Goal: Navigation & Orientation: Find specific page/section

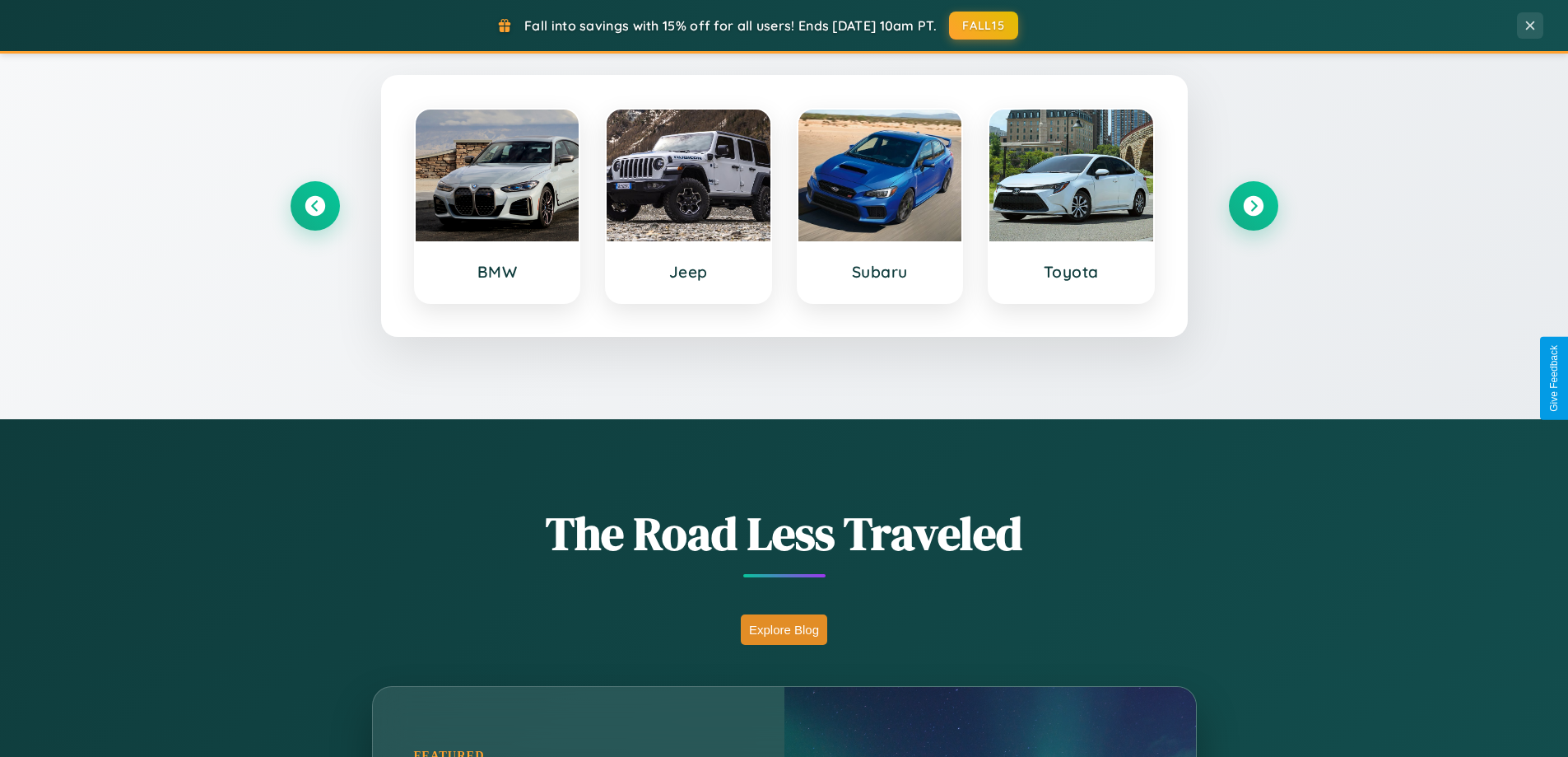
scroll to position [1133, 0]
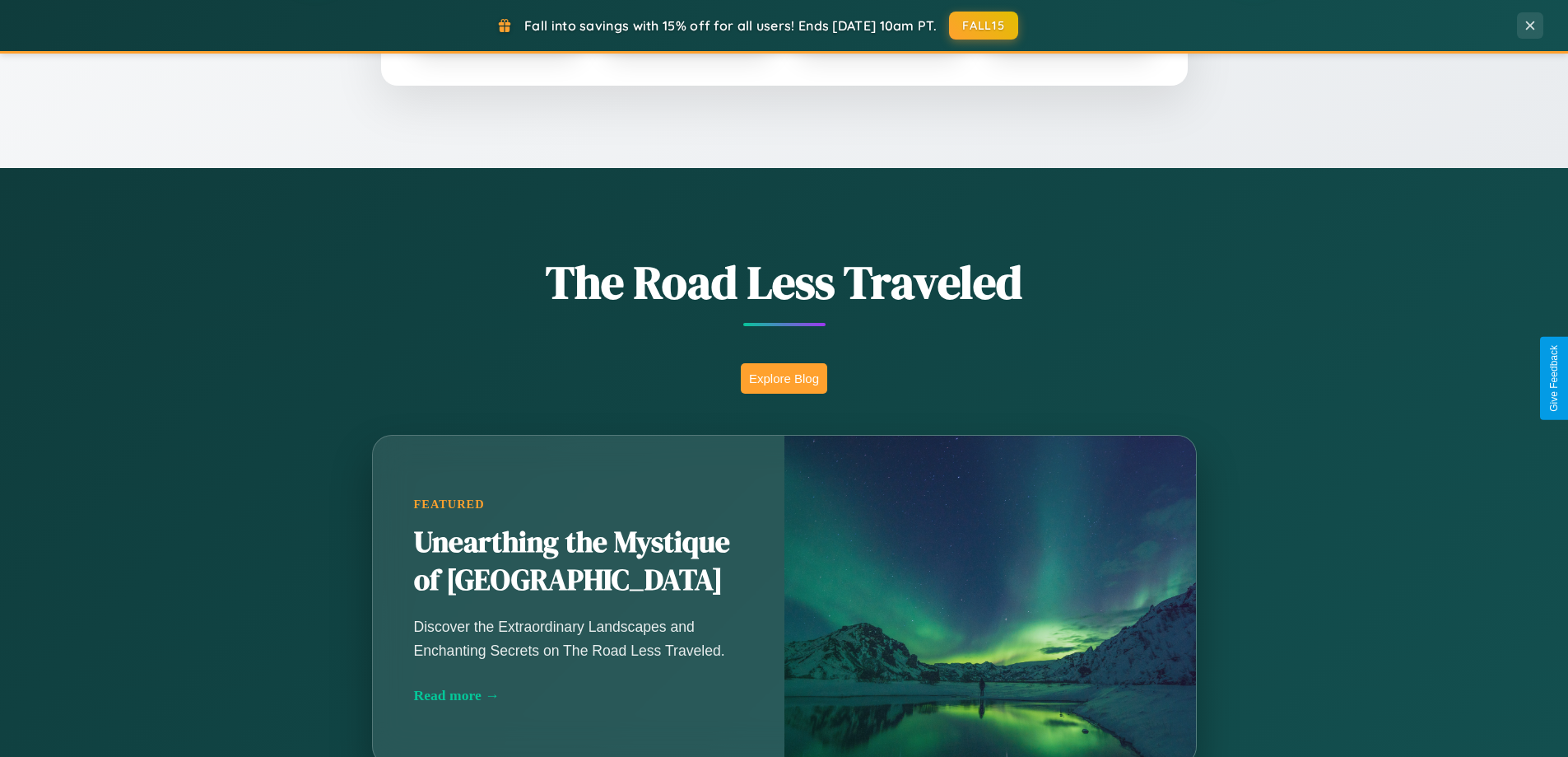
click at [784, 378] on button "Explore Blog" at bounding box center [784, 378] width 86 height 31
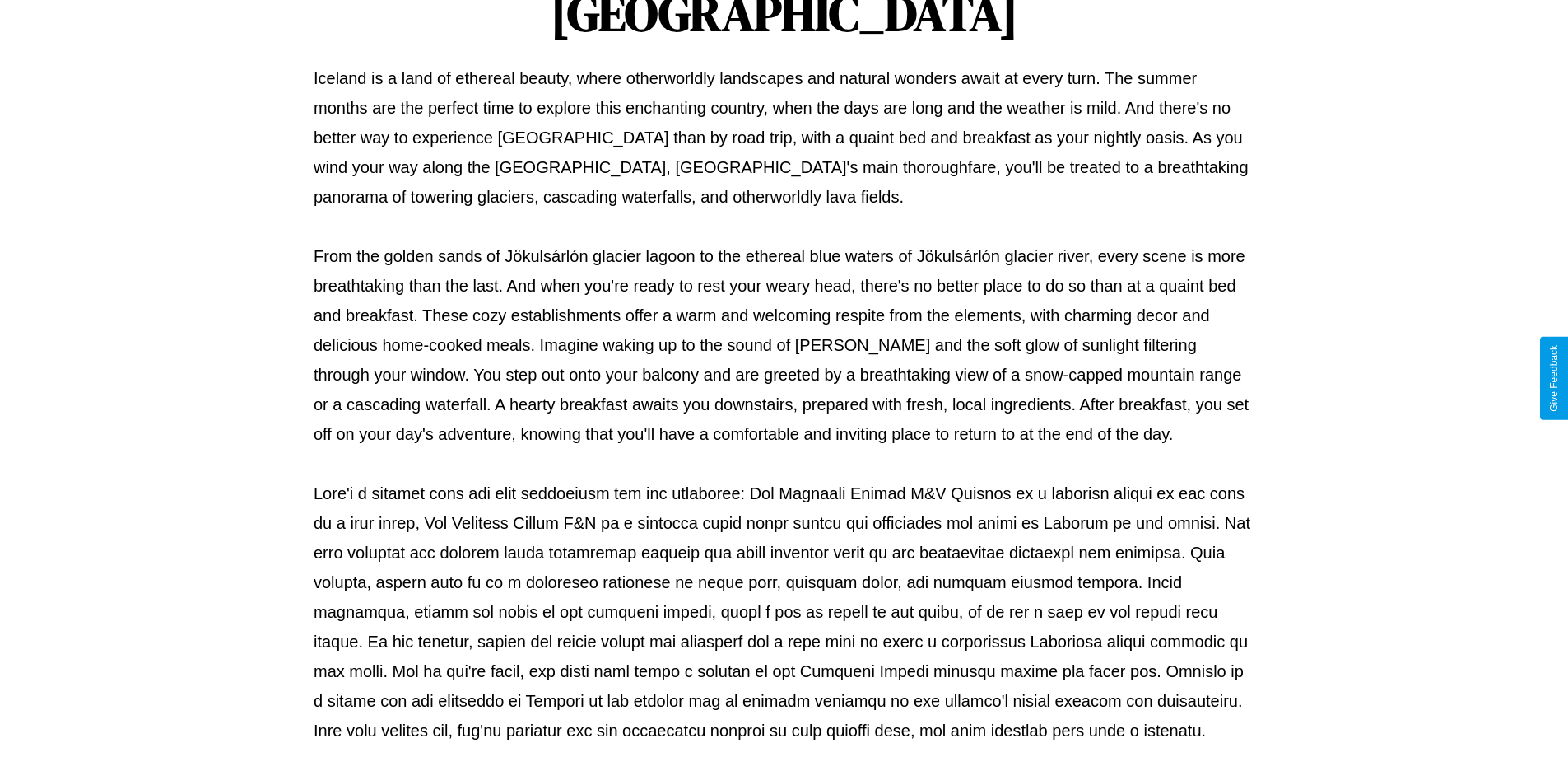
scroll to position [533, 0]
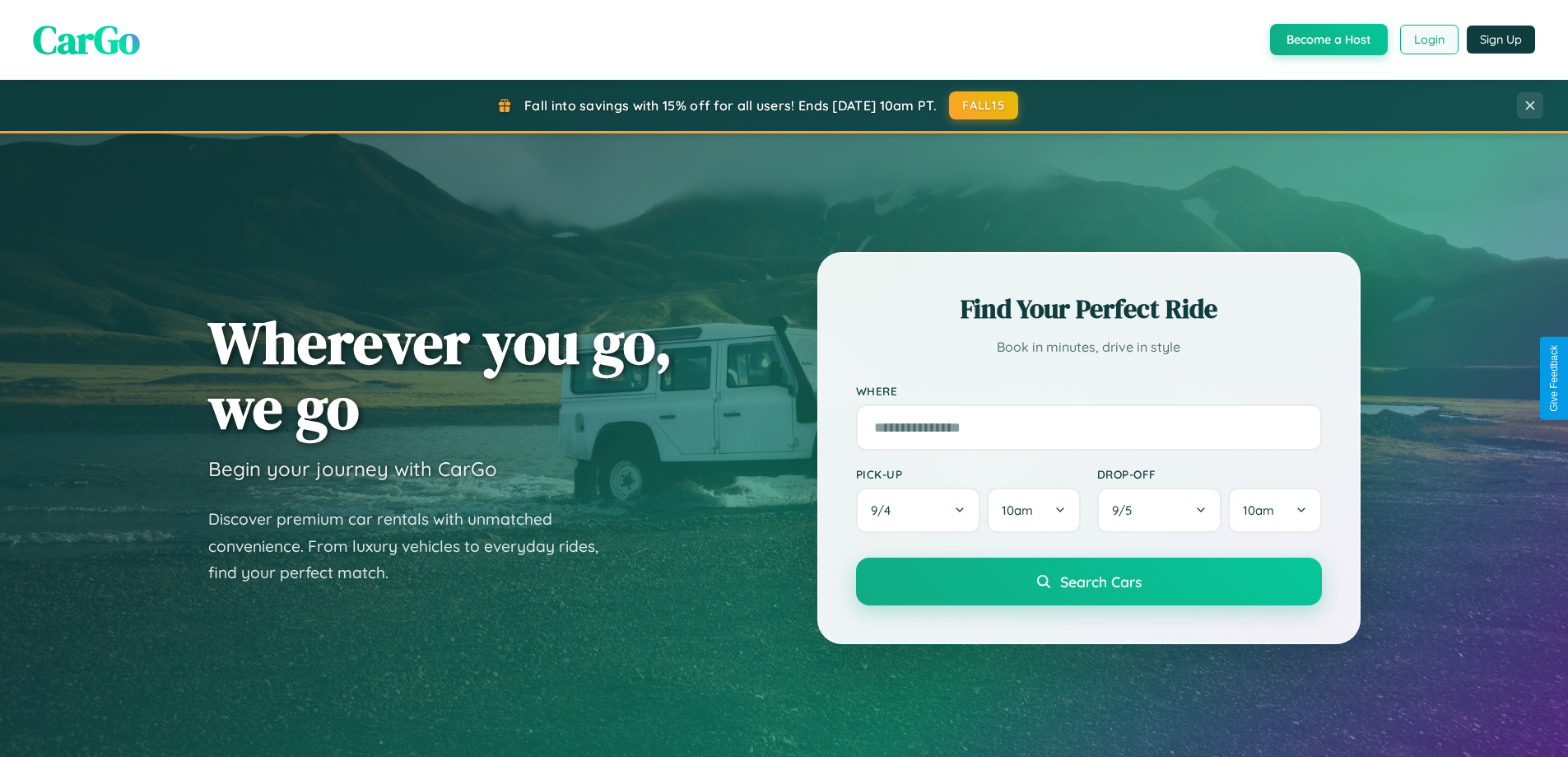
click at [1428, 39] on button "Login" at bounding box center [1428, 39] width 58 height 30
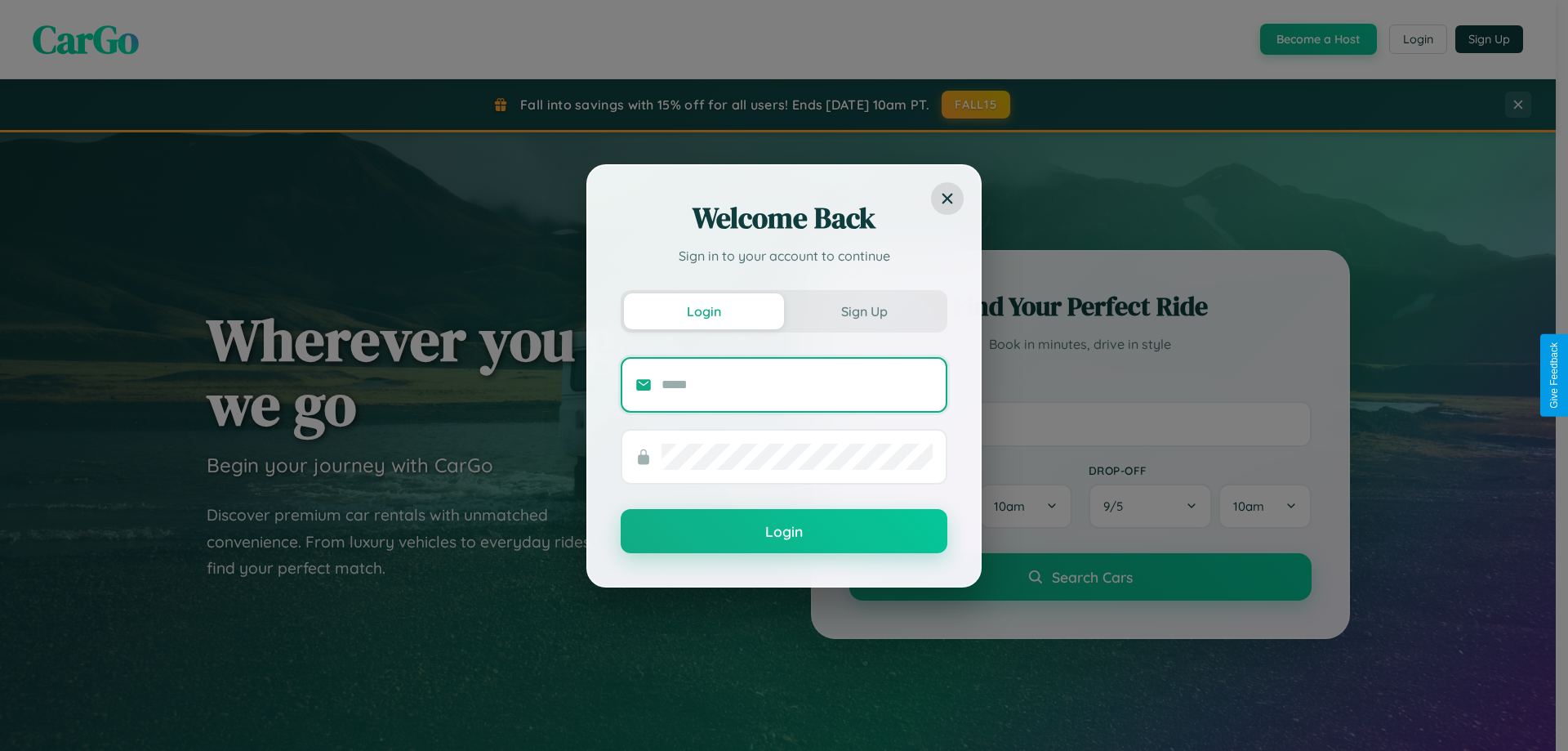
click at [797, 384] on input "text" at bounding box center [797, 385] width 271 height 26
type input "**********"
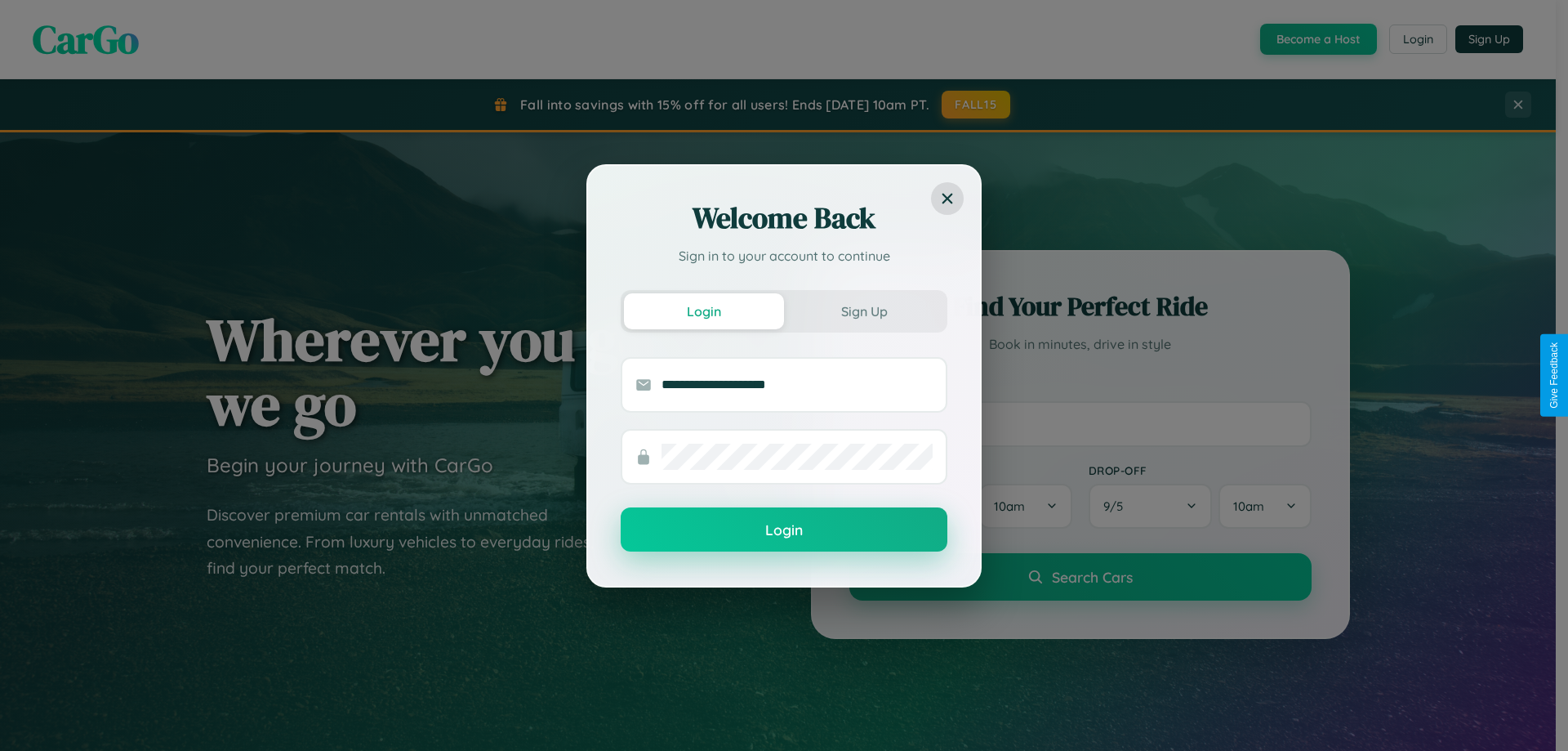
click at [784, 530] on button "Login" at bounding box center [784, 529] width 326 height 44
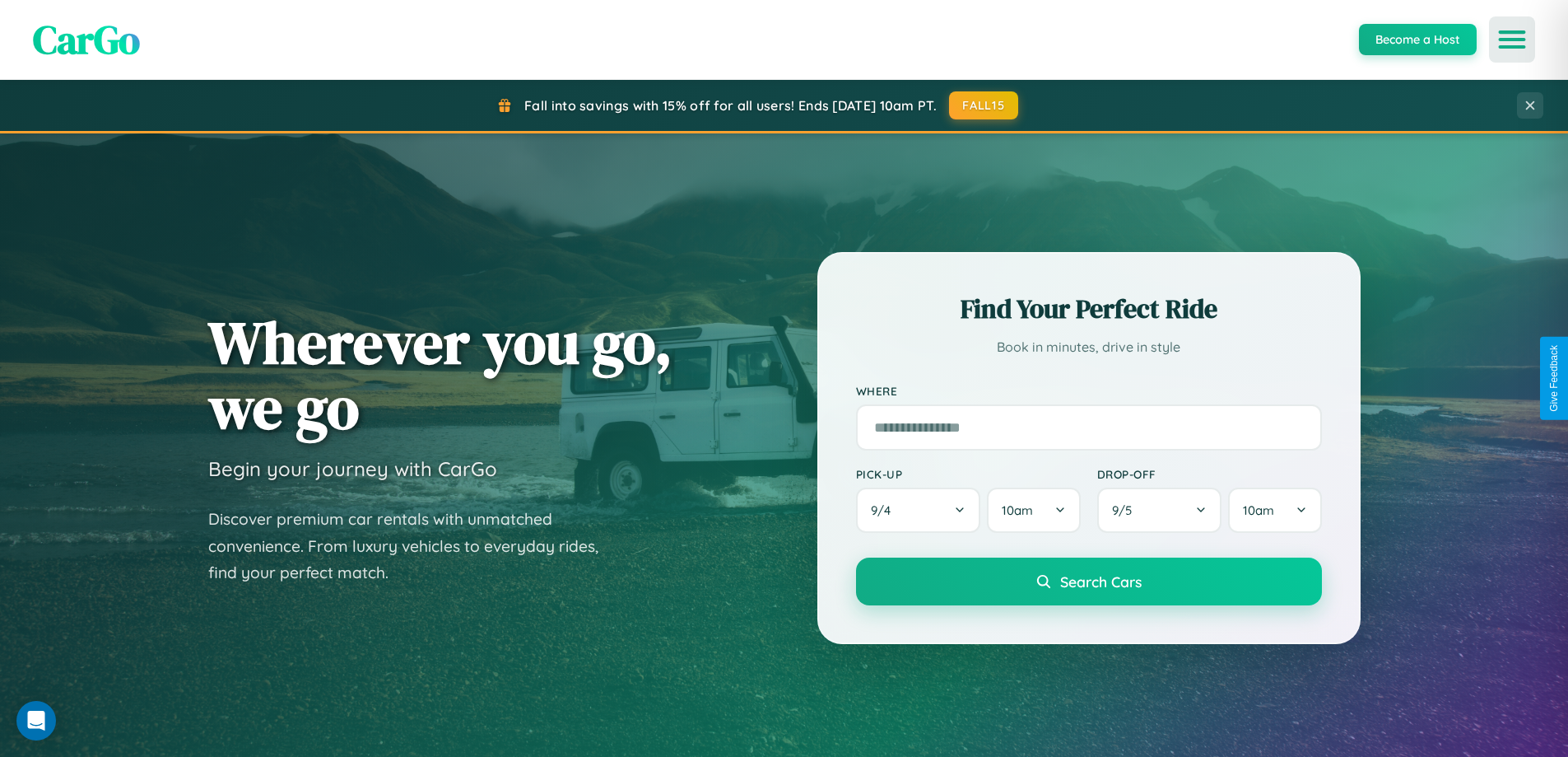
click at [1512, 39] on icon "Open menu" at bounding box center [1511, 39] width 24 height 15
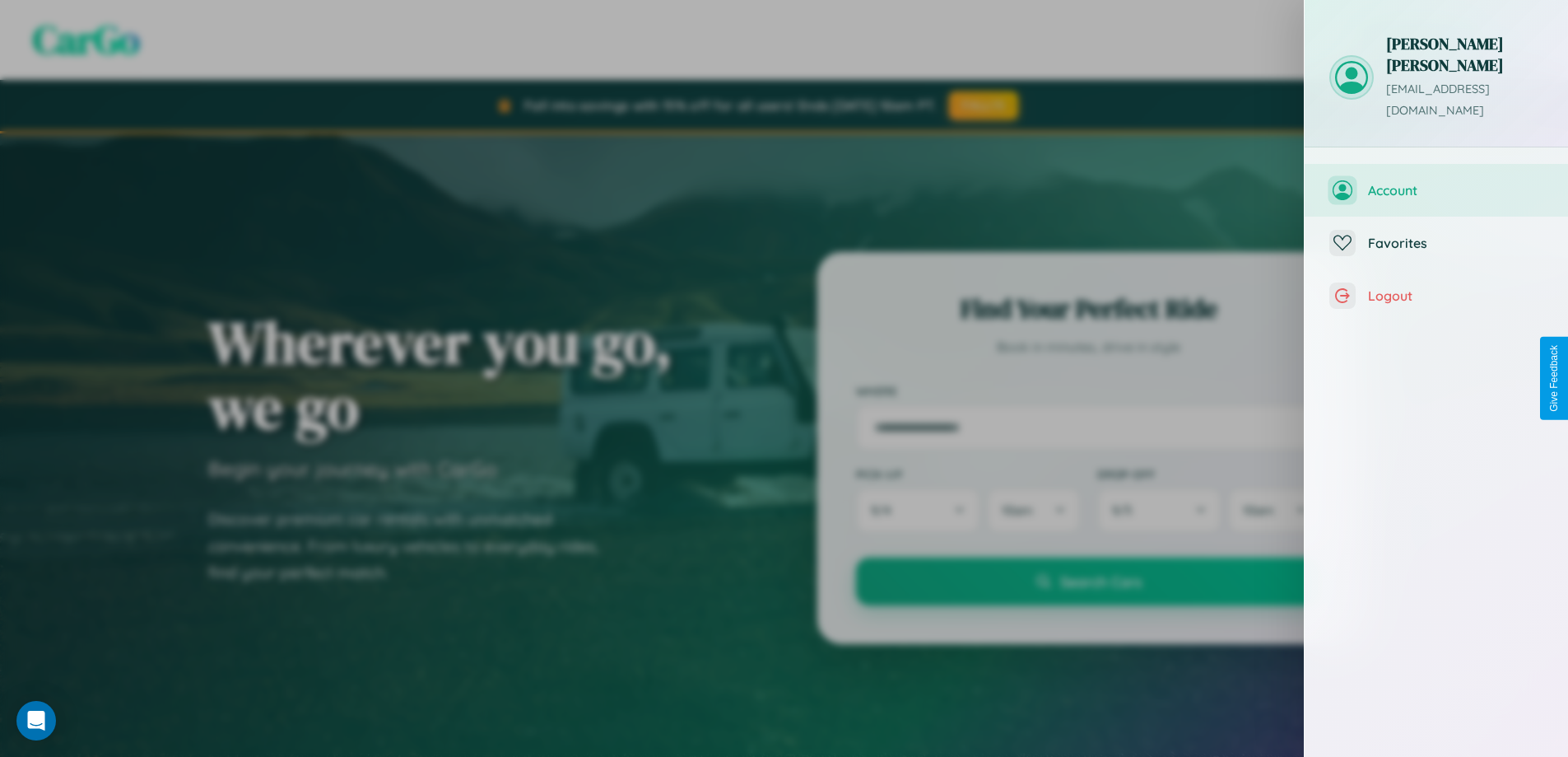
click at [1555, 164] on button "Account" at bounding box center [1436, 190] width 264 height 52
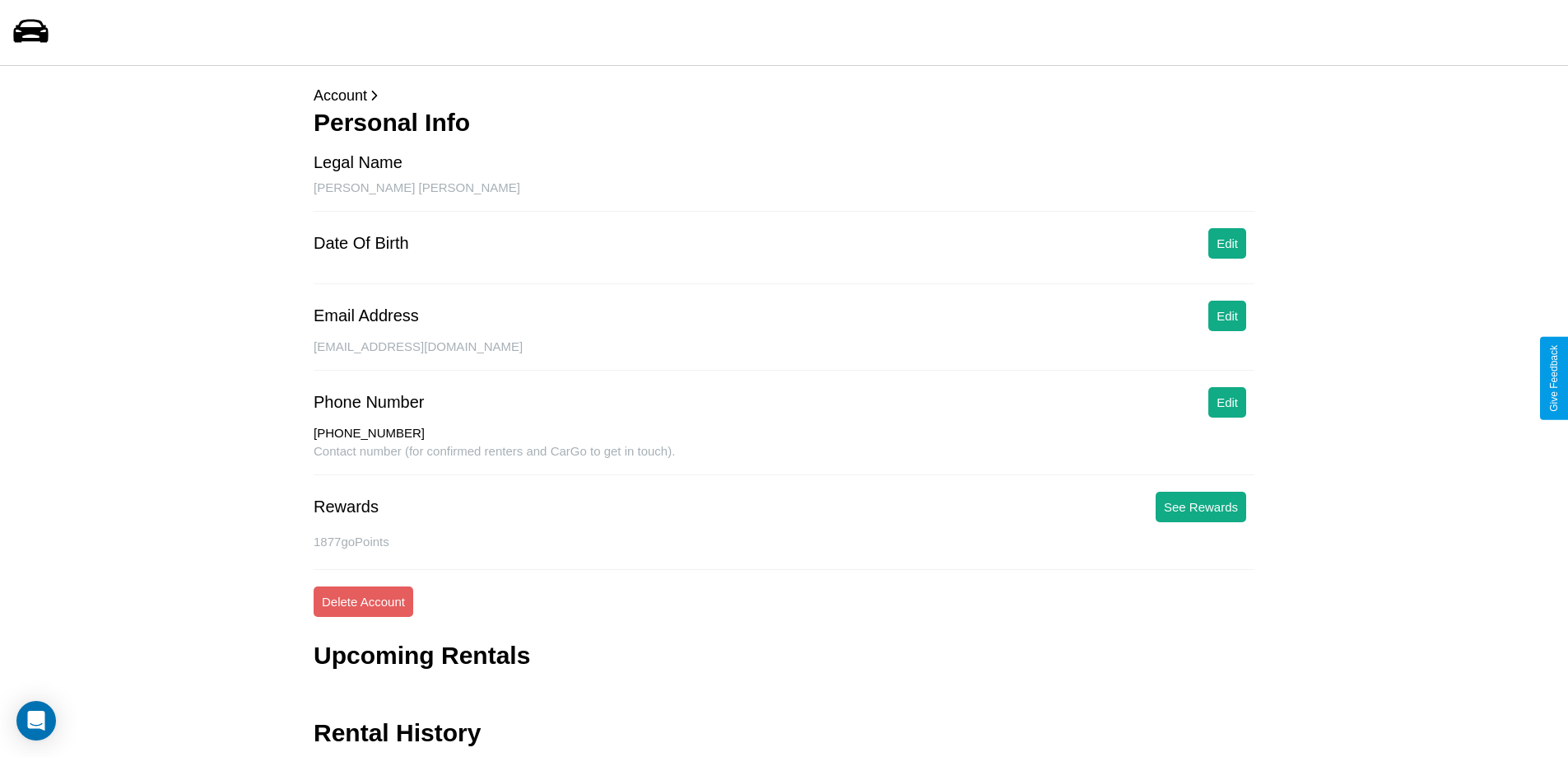
scroll to position [53, 0]
